Goal: Navigation & Orientation: Find specific page/section

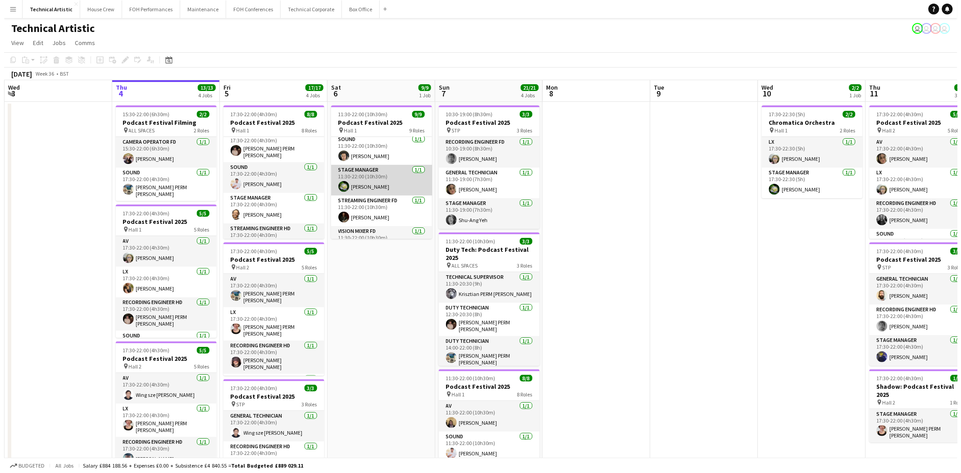
scroll to position [174, 0]
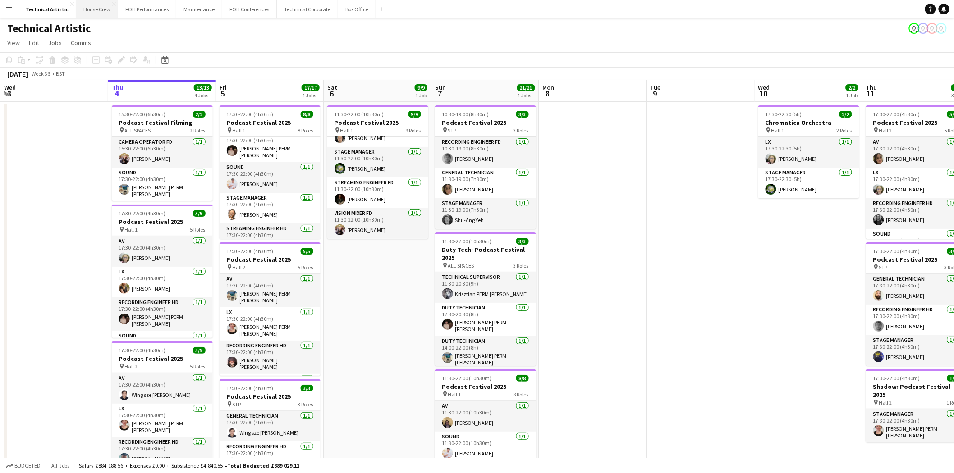
click at [97, 12] on button "House Crew Close" at bounding box center [97, 9] width 42 height 18
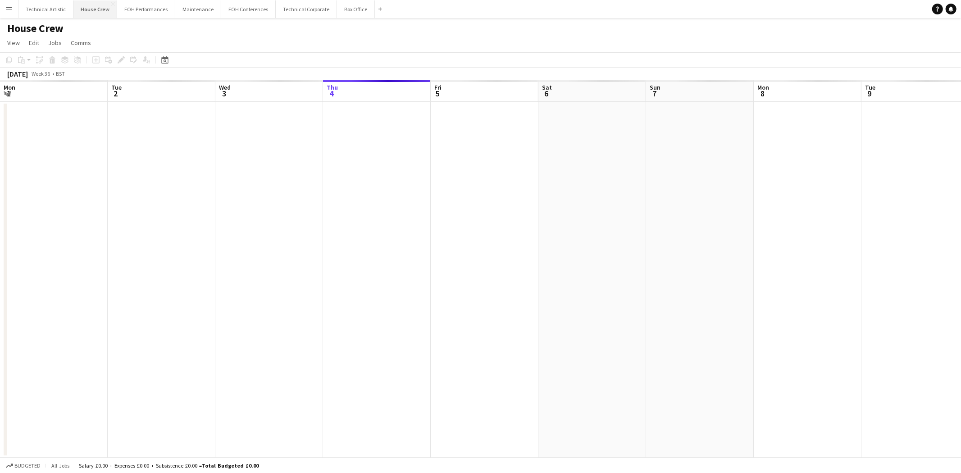
scroll to position [0, 215]
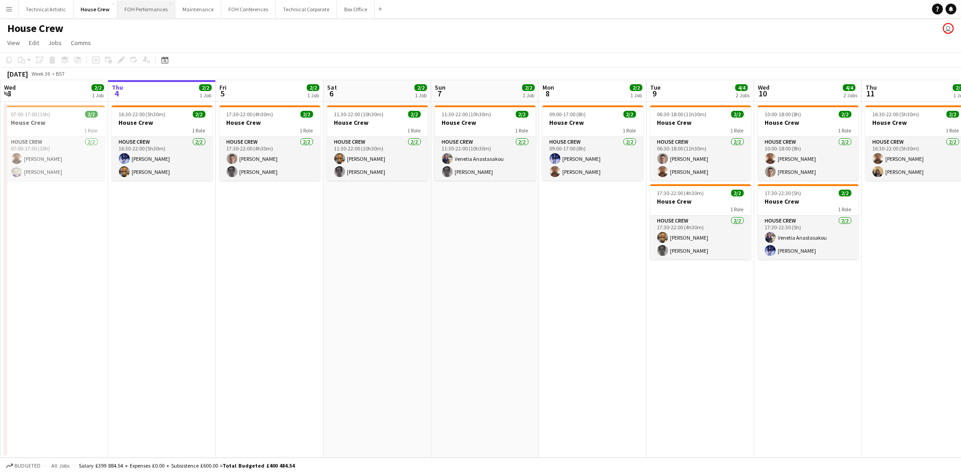
click at [155, 15] on button "FOH Performances Close" at bounding box center [146, 9] width 58 height 18
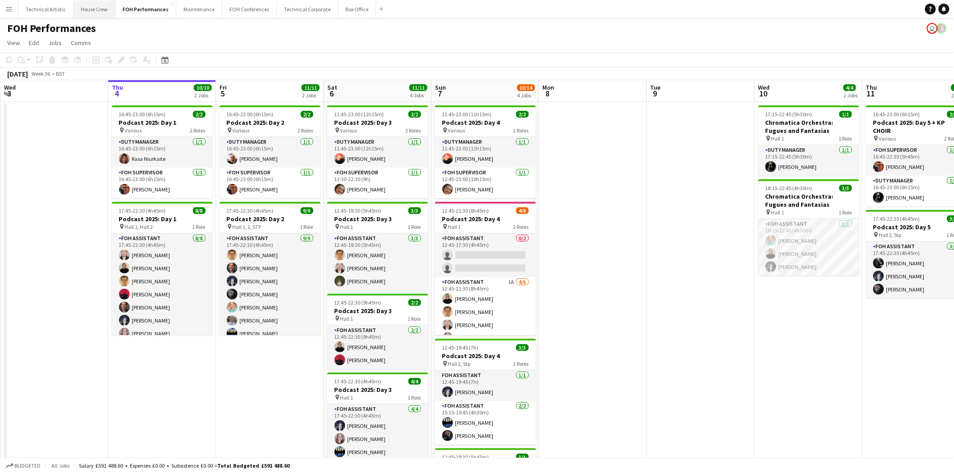
click at [87, 11] on button "House Crew Close" at bounding box center [94, 9] width 42 height 18
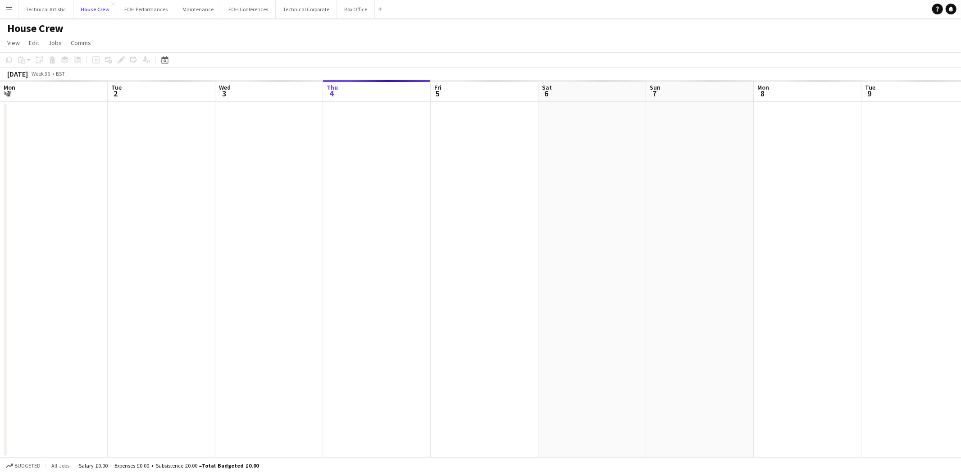
scroll to position [0, 215]
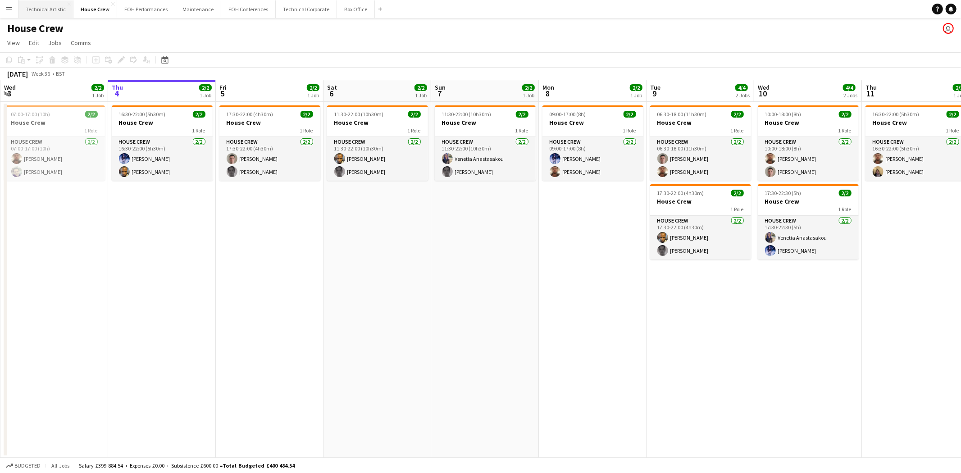
click at [35, 15] on button "Technical Artistic Close" at bounding box center [45, 9] width 55 height 18
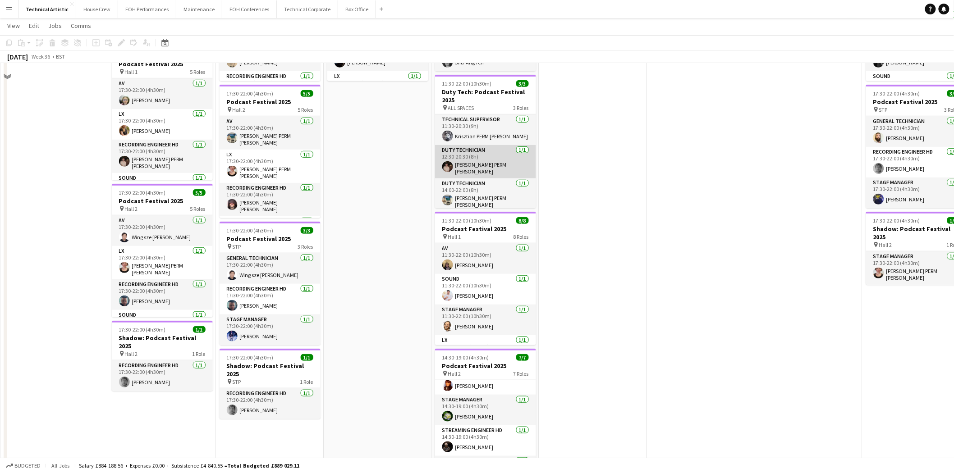
scroll to position [106, 0]
